Goal: Check status: Check status

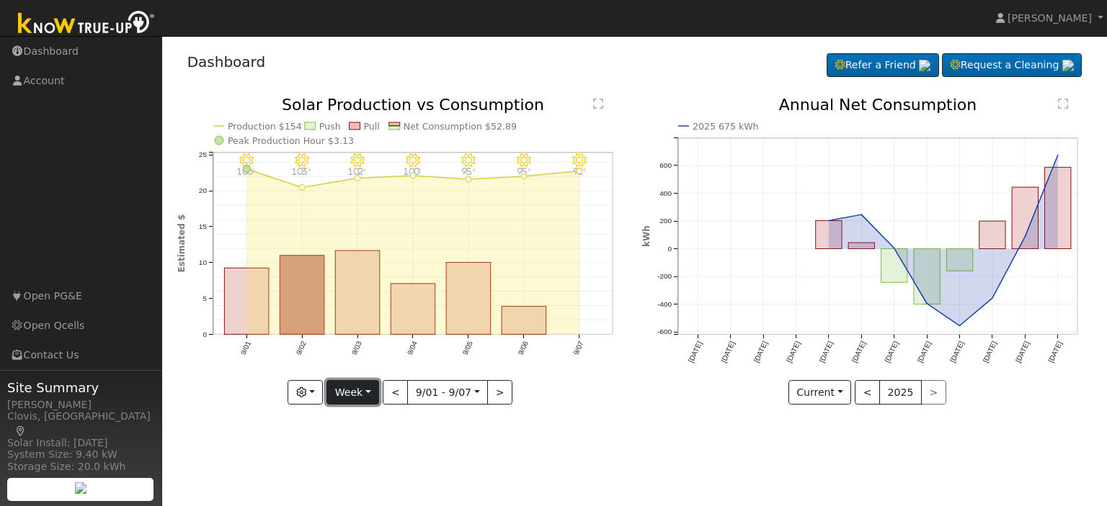
click at [377, 391] on button "Week" at bounding box center [352, 392] width 53 height 24
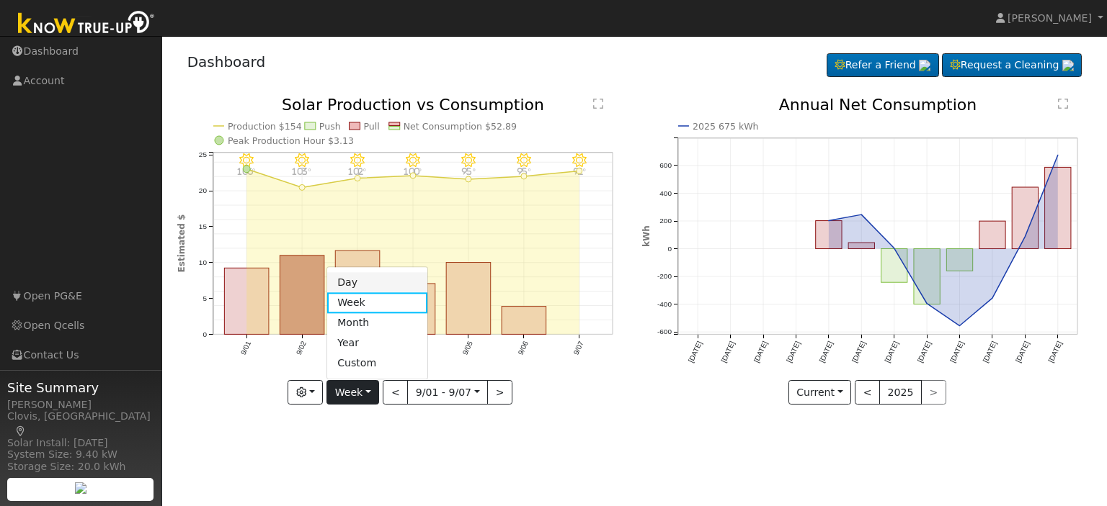
click at [372, 282] on link "Day" at bounding box center [377, 283] width 100 height 20
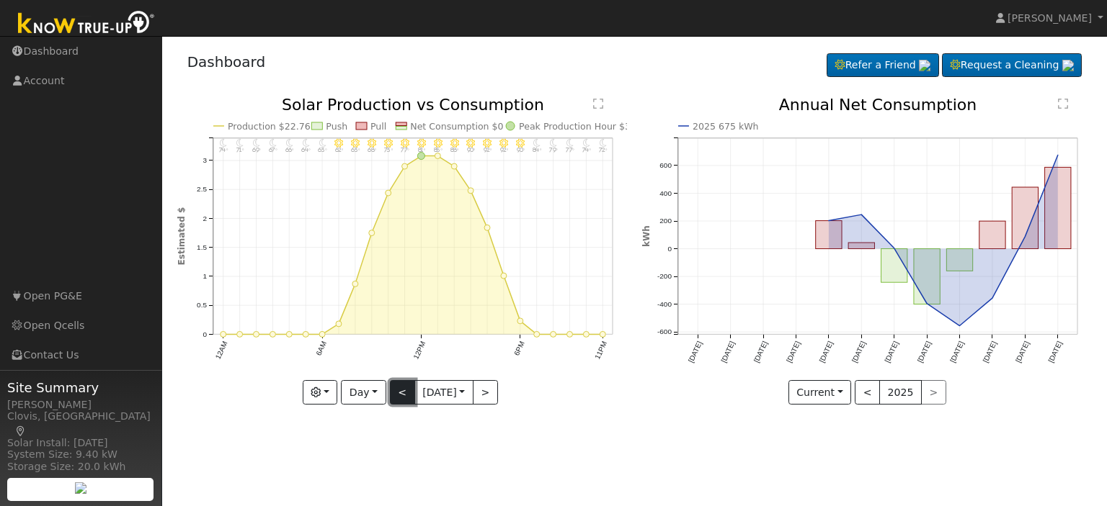
click at [393, 391] on button "<" at bounding box center [402, 392] width 25 height 24
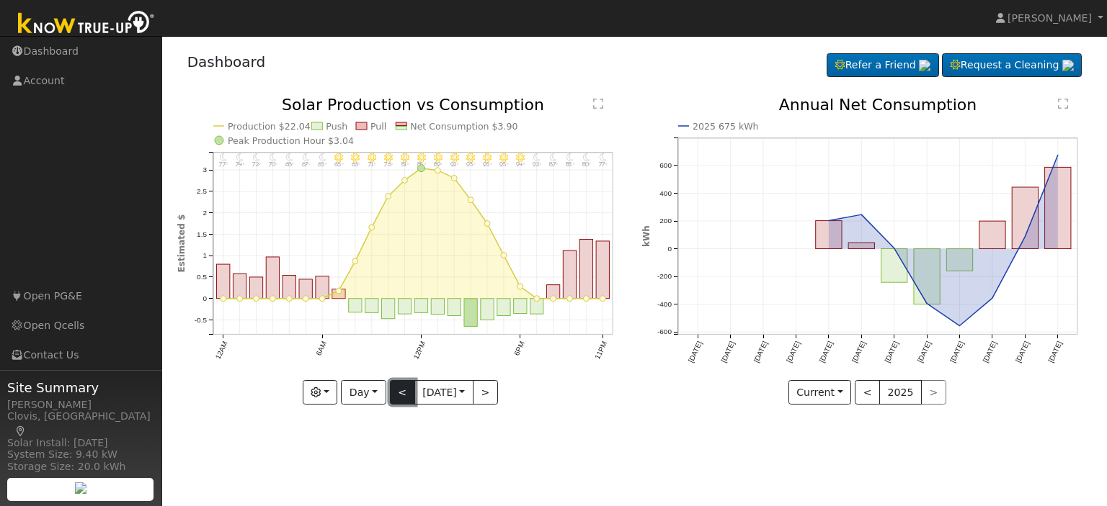
click at [393, 391] on button "<" at bounding box center [402, 392] width 25 height 24
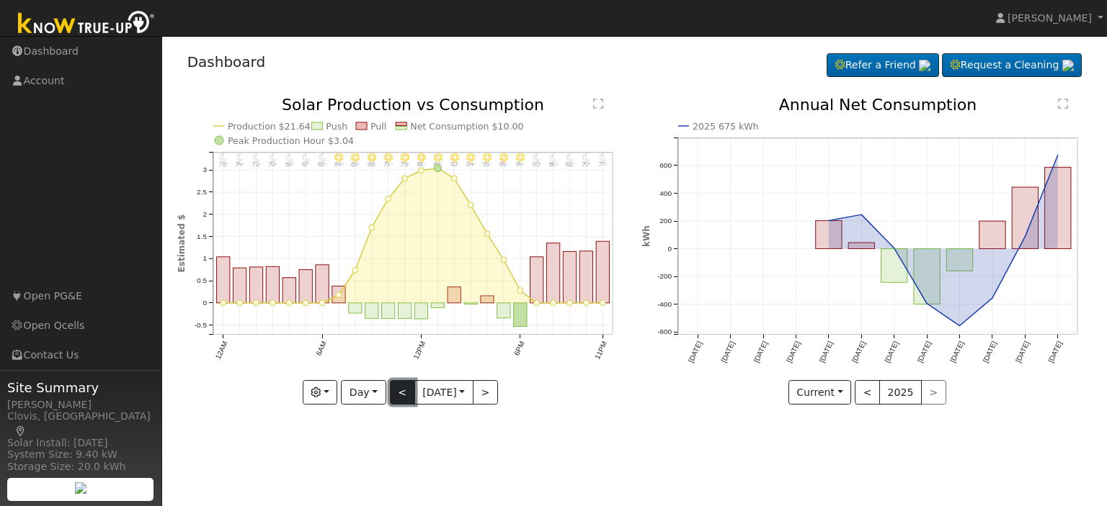
click at [393, 391] on button "<" at bounding box center [402, 392] width 25 height 24
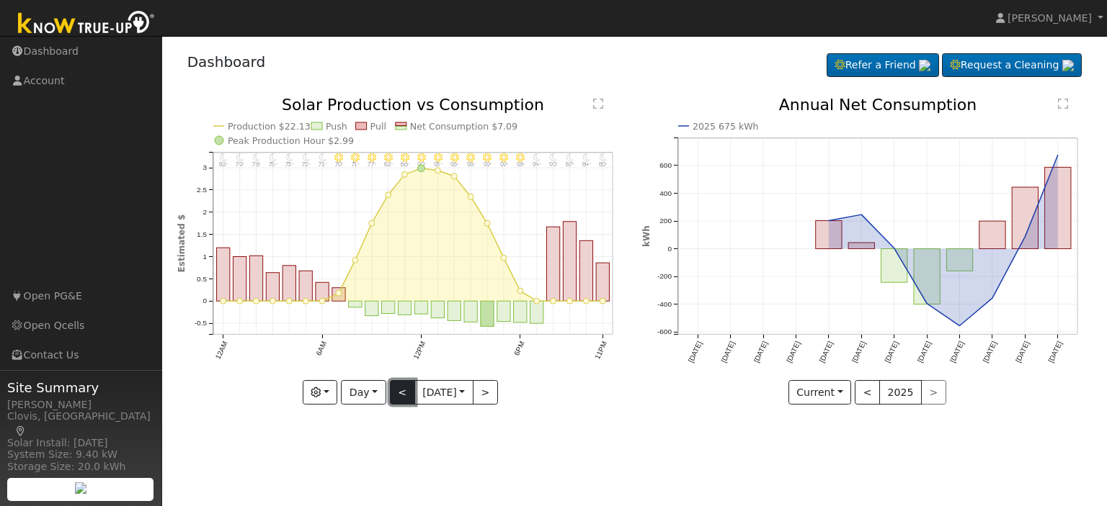
click at [393, 391] on button "<" at bounding box center [402, 392] width 25 height 24
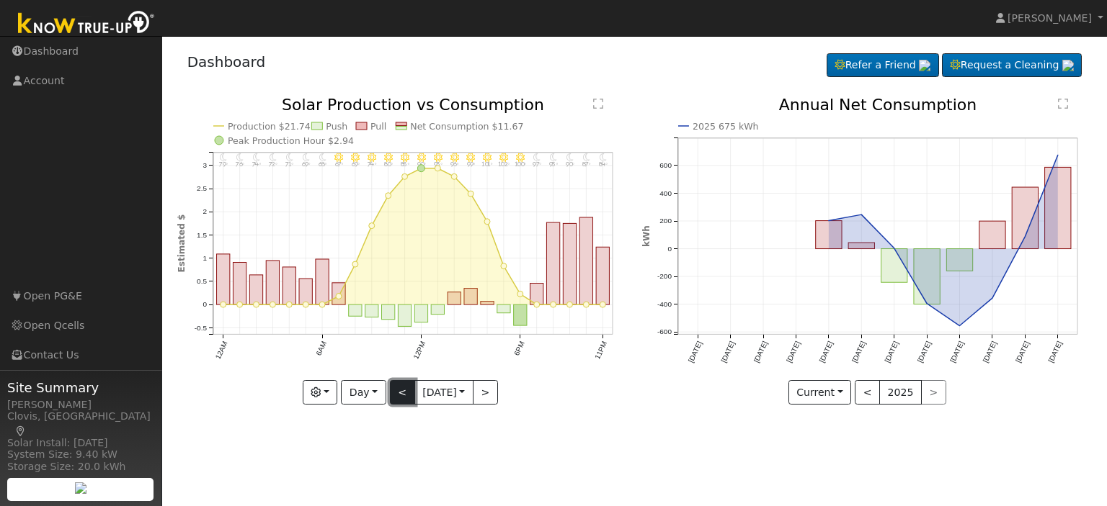
click at [393, 391] on button "<" at bounding box center [402, 392] width 25 height 24
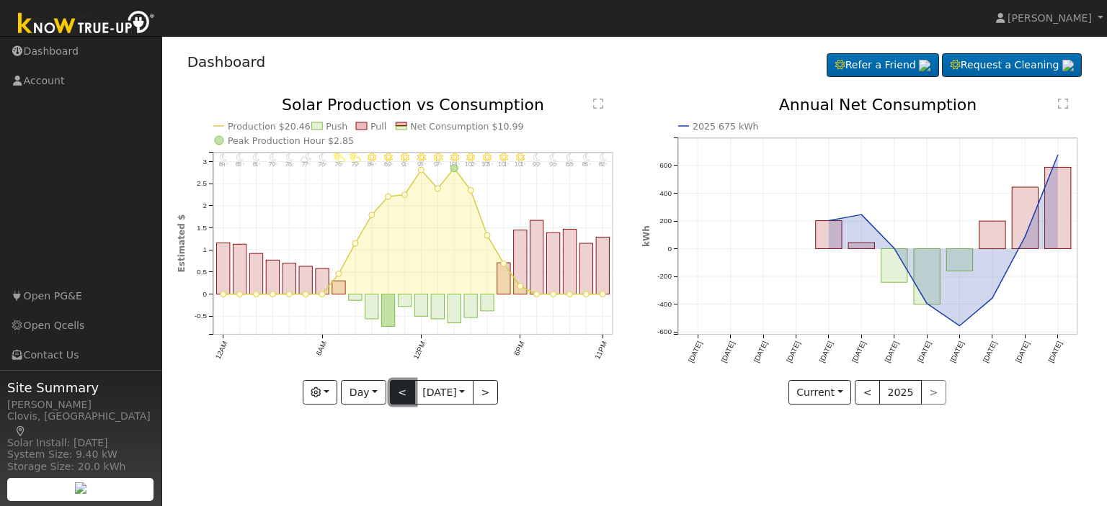
click at [393, 391] on button "<" at bounding box center [402, 392] width 25 height 24
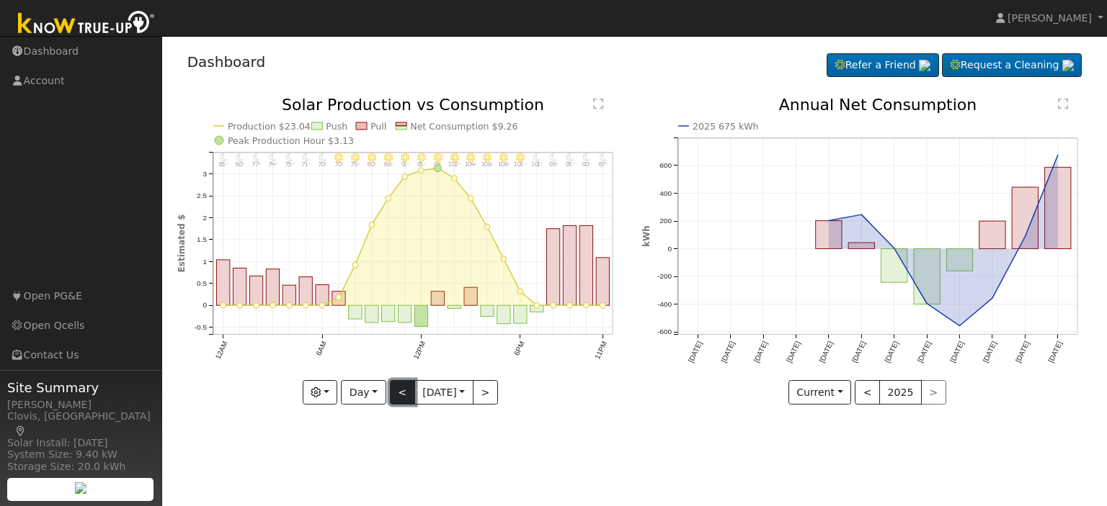
click at [393, 391] on button "<" at bounding box center [402, 392] width 25 height 24
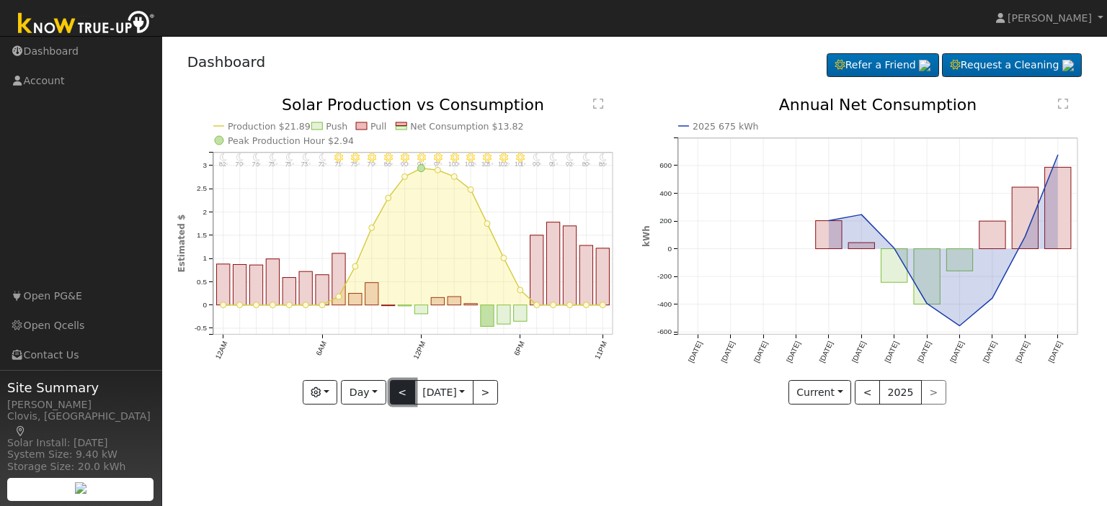
click at [393, 391] on button "<" at bounding box center [402, 392] width 25 height 24
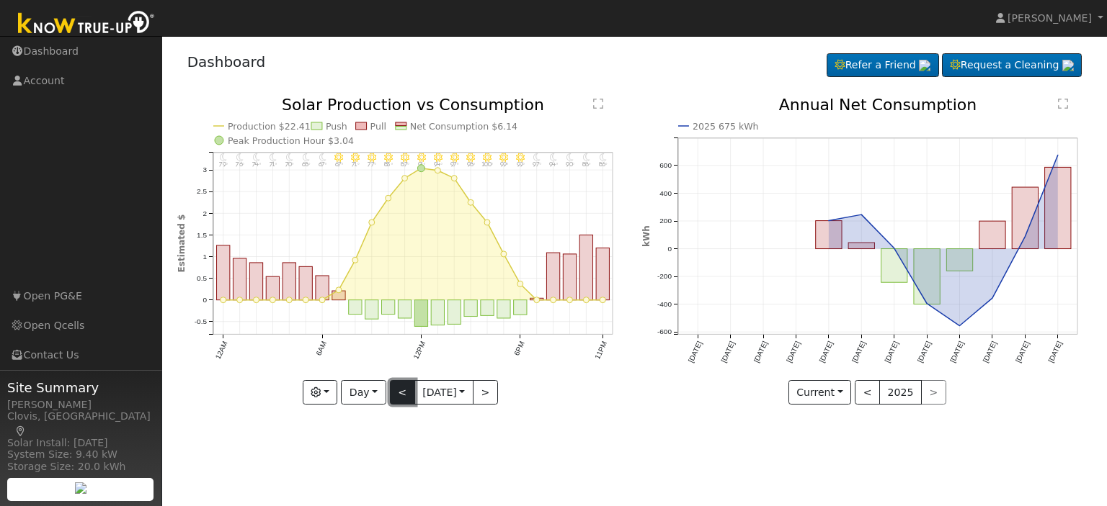
click at [393, 391] on button "<" at bounding box center [402, 392] width 25 height 24
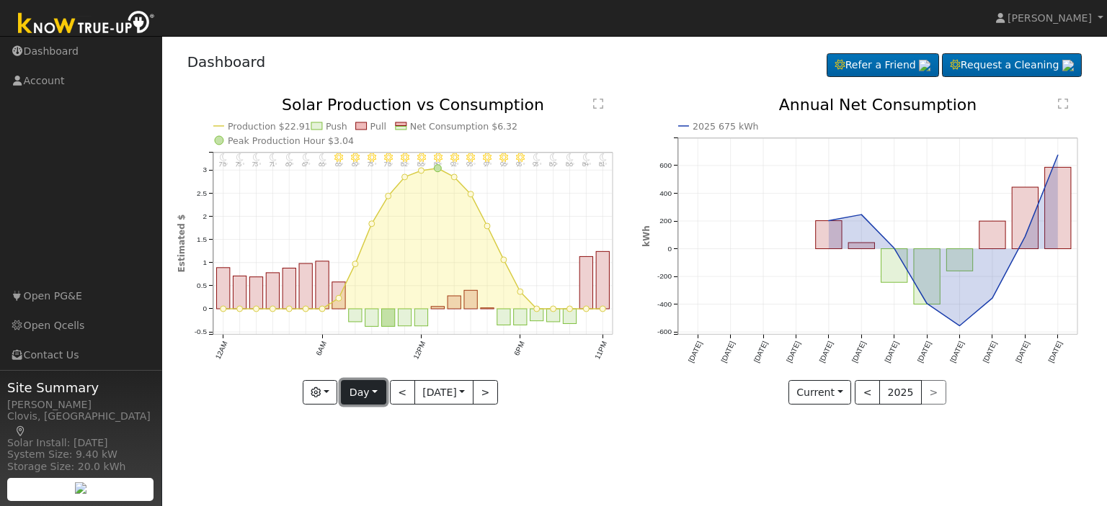
click at [377, 388] on button "Day" at bounding box center [363, 392] width 45 height 24
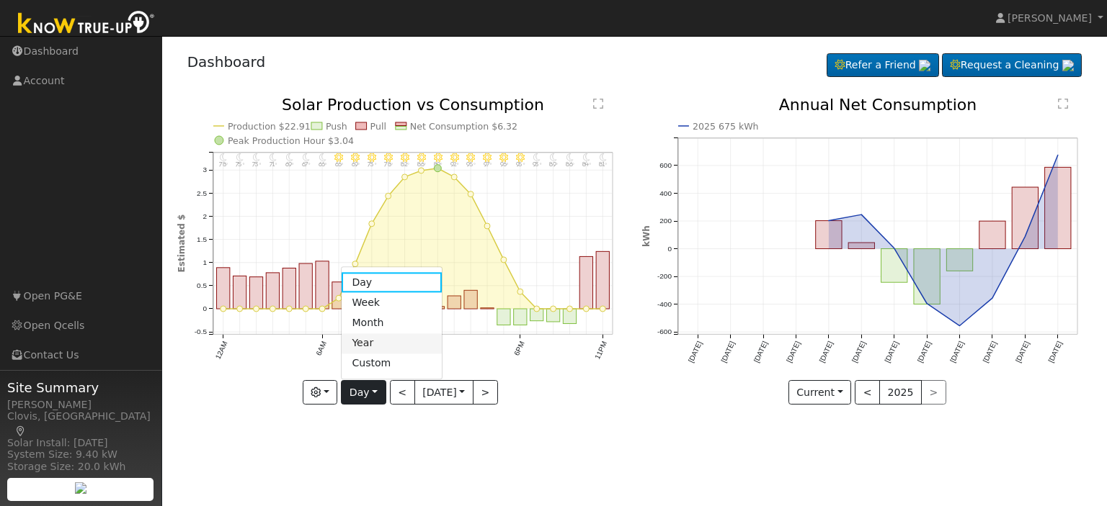
click at [375, 343] on link "Year" at bounding box center [391, 344] width 100 height 20
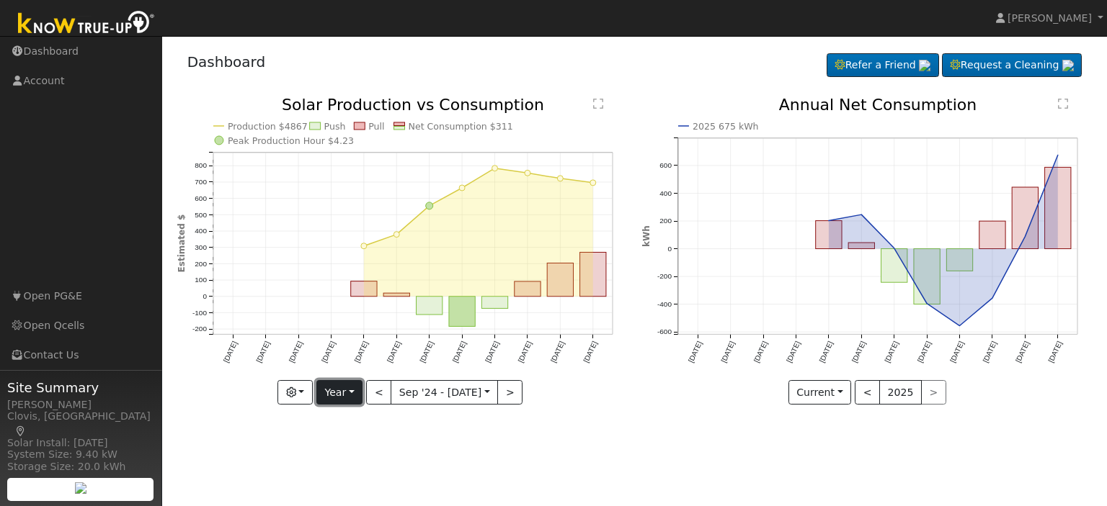
click at [357, 388] on button "Year" at bounding box center [339, 392] width 46 height 24
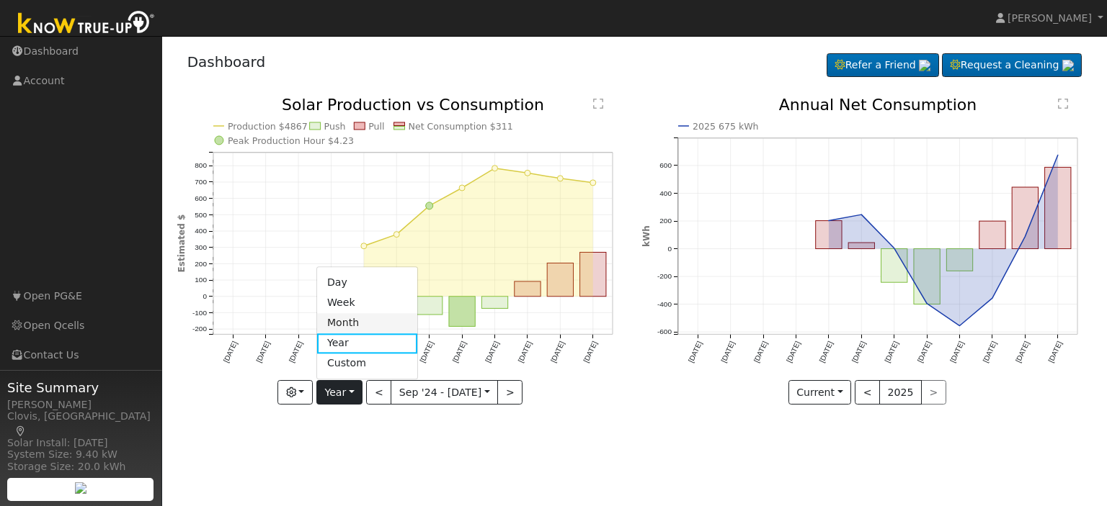
click at [347, 318] on link "Month" at bounding box center [367, 323] width 100 height 20
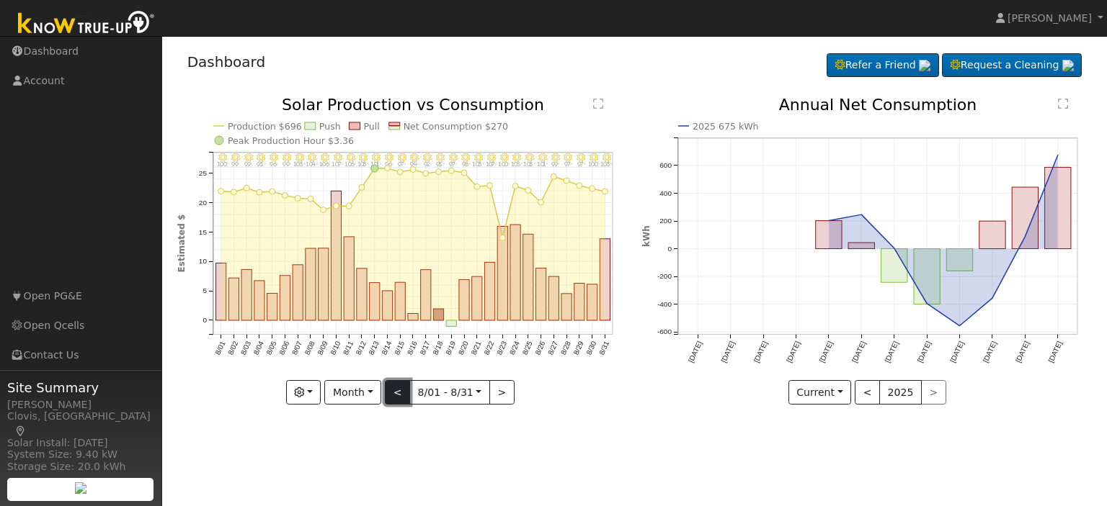
click at [393, 394] on button "<" at bounding box center [397, 392] width 25 height 24
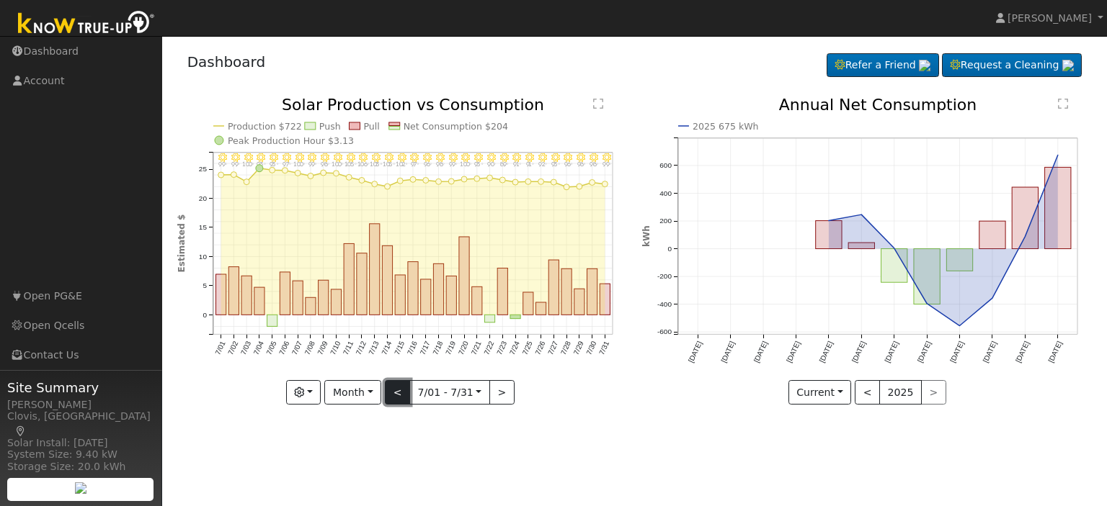
click at [393, 394] on button "<" at bounding box center [397, 392] width 25 height 24
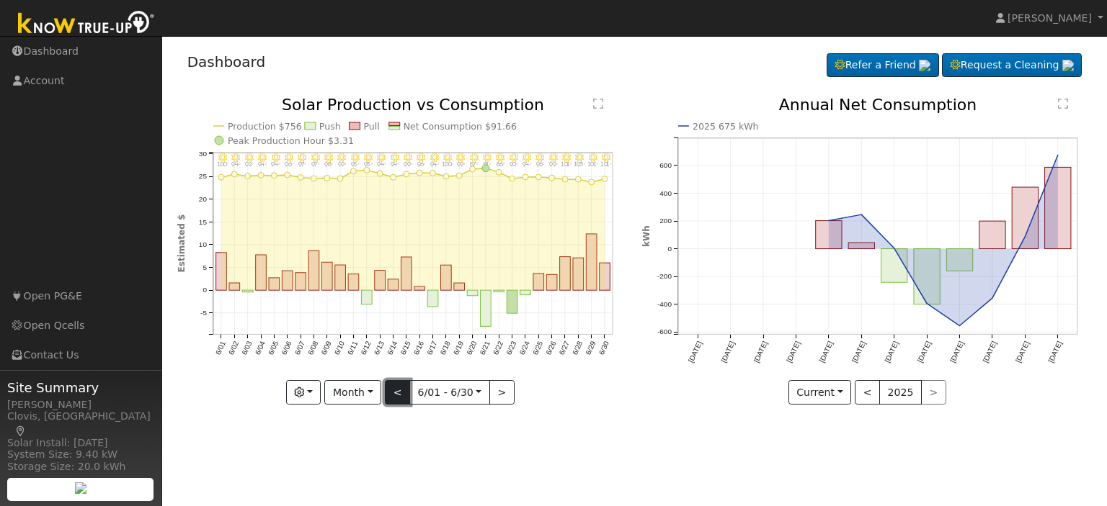
click at [393, 394] on button "<" at bounding box center [397, 392] width 25 height 24
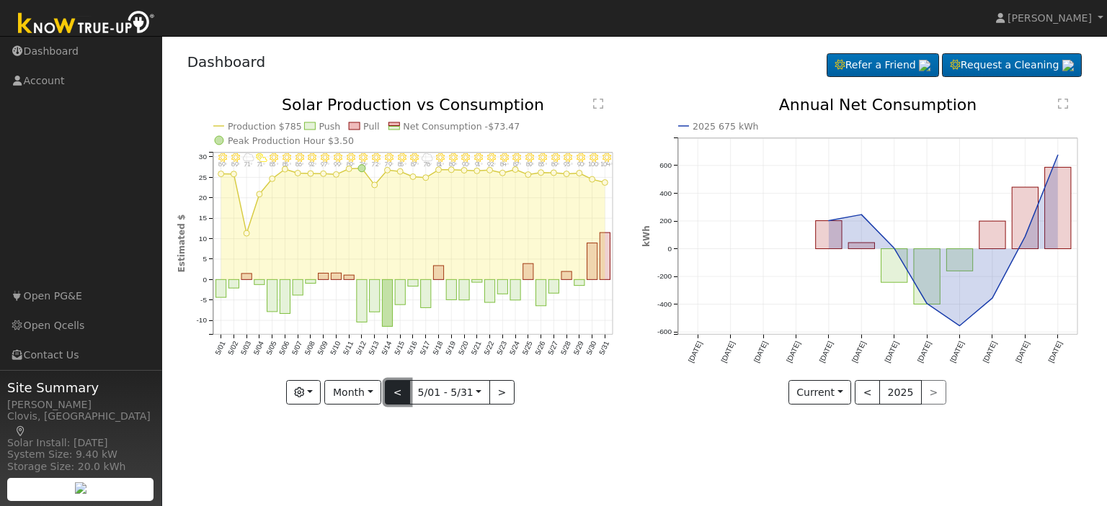
click at [393, 394] on button "<" at bounding box center [397, 392] width 25 height 24
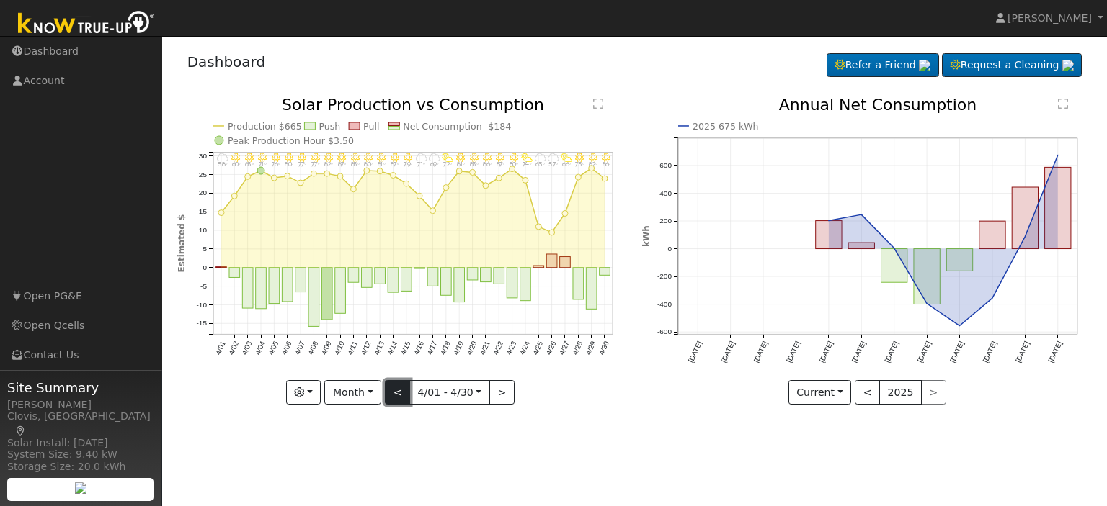
click at [393, 394] on button "<" at bounding box center [397, 392] width 25 height 24
type input "[DATE]"
